Goal: Navigation & Orientation: Find specific page/section

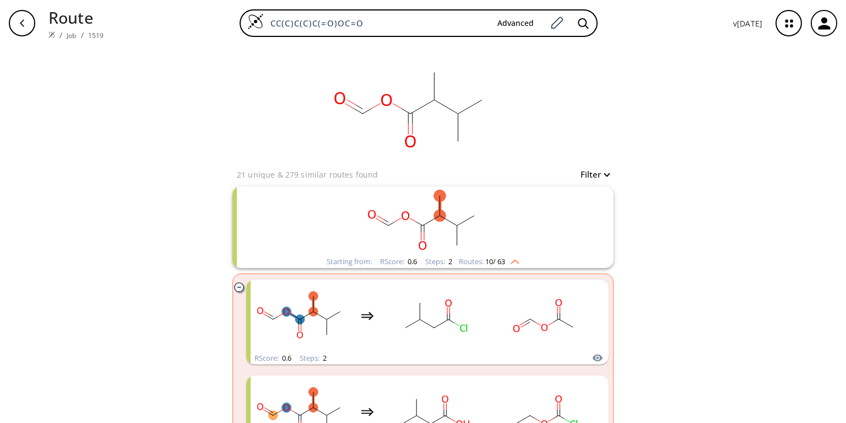
scroll to position [88, 0]
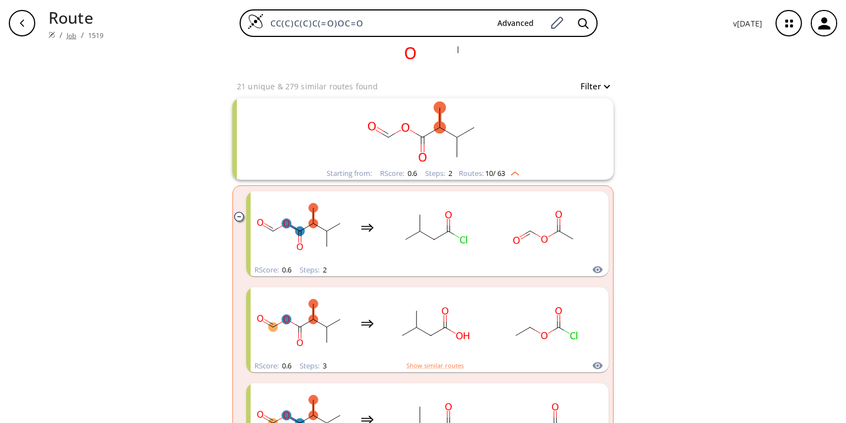
click at [71, 31] on link "Job" at bounding box center [71, 35] width 9 height 9
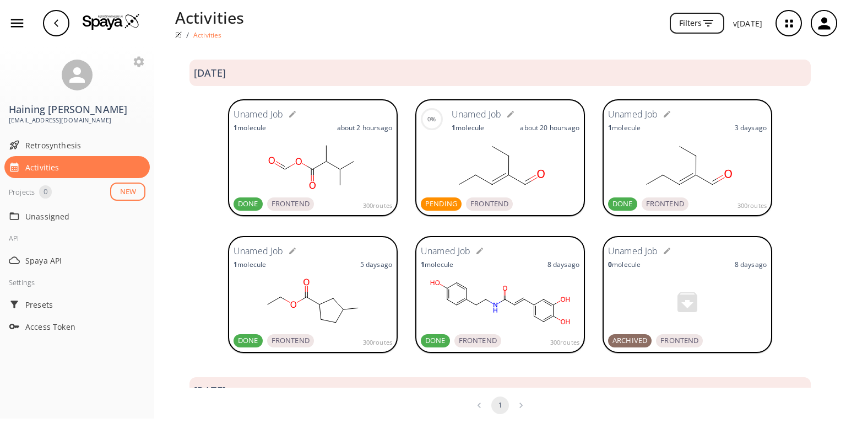
click at [474, 160] on rect at bounding box center [500, 165] width 159 height 55
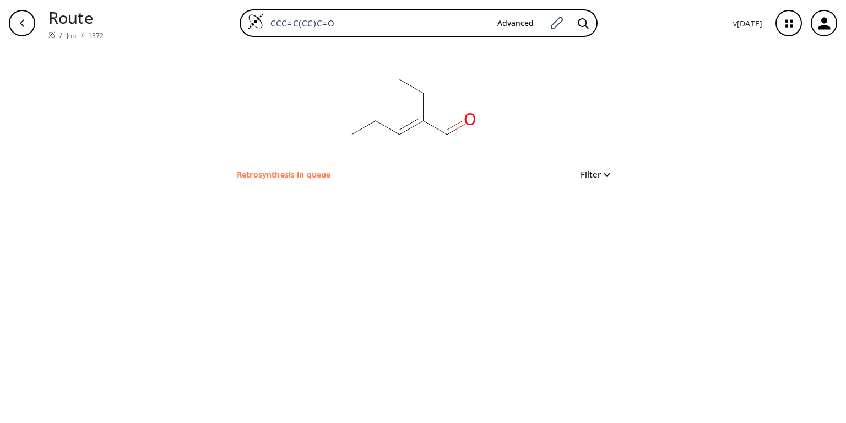
click at [69, 31] on link "Job" at bounding box center [71, 35] width 9 height 9
